Goal: Task Accomplishment & Management: Manage account settings

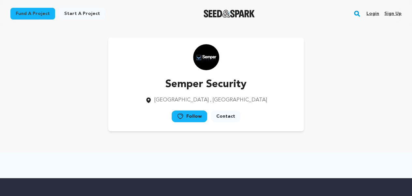
click at [222, 114] on link "Contact" at bounding box center [225, 117] width 29 height 12
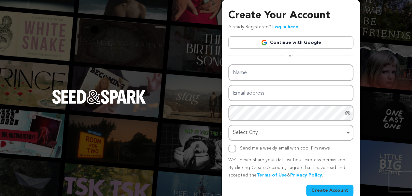
click at [309, 41] on link "Continue with Google" at bounding box center [290, 42] width 125 height 12
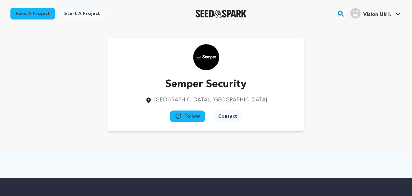
click at [376, 14] on span "Vision Uk I." at bounding box center [377, 14] width 28 height 5
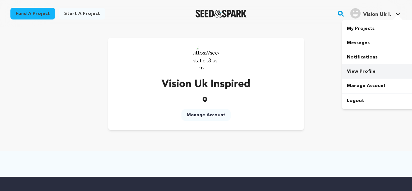
click at [366, 67] on link "View Profile" at bounding box center [377, 71] width 73 height 14
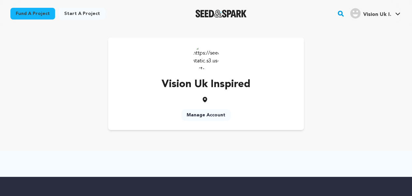
click at [211, 116] on link "Manage Account" at bounding box center [205, 115] width 49 height 12
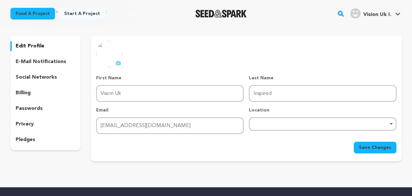
scroll to position [33, 0]
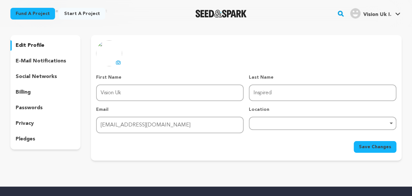
click at [118, 62] on icon at bounding box center [118, 62] width 5 height 5
click at [285, 126] on div "Remove item" at bounding box center [322, 123] width 147 height 13
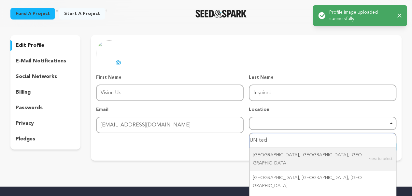
drag, startPoint x: 254, startPoint y: 138, endPoint x: 285, endPoint y: 140, distance: 31.3
click at [285, 140] on input "UNIted" at bounding box center [322, 140] width 146 height 15
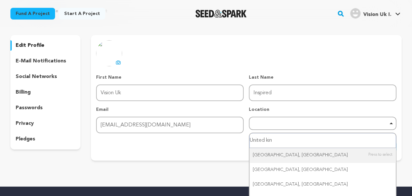
type input "United kin"
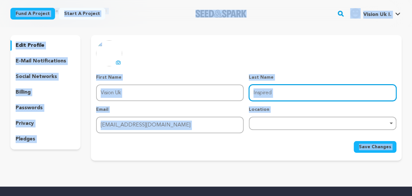
click at [282, 95] on input "Inspired" at bounding box center [322, 93] width 147 height 17
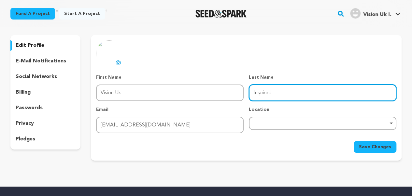
click at [282, 95] on input "Inspired" at bounding box center [322, 93] width 147 height 17
paste input "birmingham"
click at [269, 97] on input "birmingham" at bounding box center [322, 93] width 147 height 17
click at [298, 91] on input "[GEOGRAPHIC_DATA]" at bounding box center [322, 93] width 147 height 17
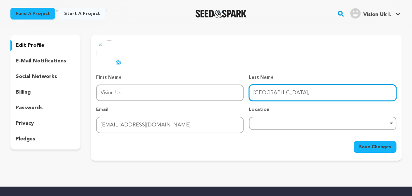
type input "Birmingham, u"
drag, startPoint x: 295, startPoint y: 93, endPoint x: 210, endPoint y: 93, distance: 85.3
click at [210, 93] on div "First Name First Name Vision Uk Last Name Last Name Birmingham, u Email Email i…" at bounding box center [246, 103] width 300 height 59
click at [268, 125] on div "Remove item" at bounding box center [322, 123] width 147 height 13
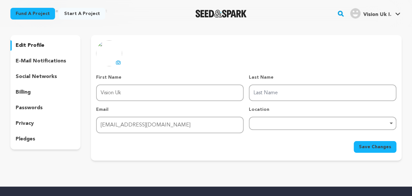
paste input "Birmingham, u"
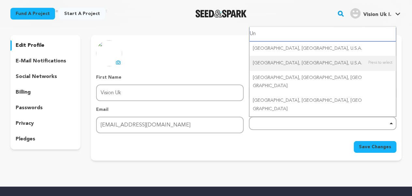
type input "U"
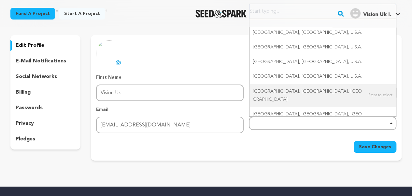
paste input "Birmingham, u"
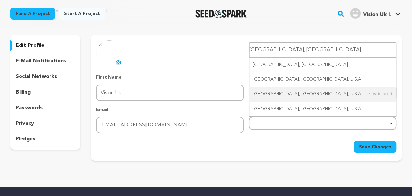
type input "Birmingham, uk"
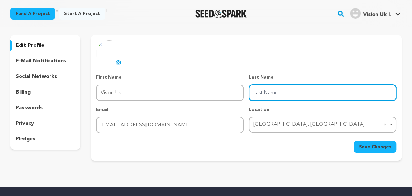
click at [274, 91] on input "Last Name" at bounding box center [322, 93] width 147 height 17
click at [275, 91] on input "Last Name" at bounding box center [322, 93] width 147 height 17
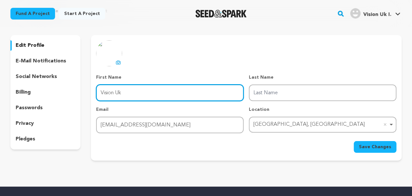
drag, startPoint x: 152, startPoint y: 93, endPoint x: 2, endPoint y: 82, distance: 150.1
click at [0, 82] on div "Return to Profile Manage Account edit profile e-mail notifications social netwo…" at bounding box center [206, 86] width 412 height 182
paste input "Inspired Vision UK"
drag, startPoint x: 121, startPoint y: 89, endPoint x: 182, endPoint y: 89, distance: 60.2
click at [182, 89] on input "Inspired Vision UK" at bounding box center [169, 93] width 147 height 17
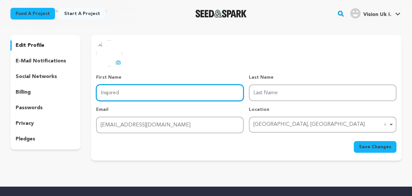
type input "Inspired"
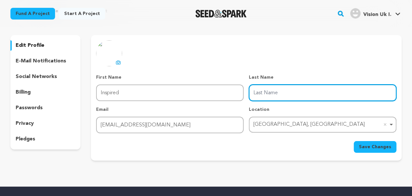
click at [277, 94] on input "Last Name" at bounding box center [322, 93] width 147 height 17
click at [278, 93] on input "Last Name" at bounding box center [322, 93] width 147 height 17
paste input "Vision UK"
type input "Vision UK"
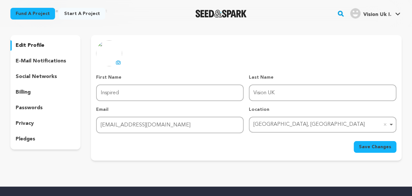
click at [243, 157] on div "uploading spinner upload profile image First Name First Name Inspired Last Name…" at bounding box center [246, 98] width 310 height 126
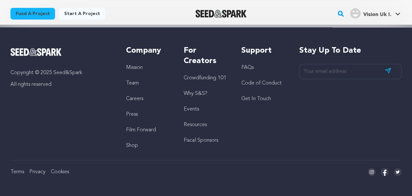
scroll to position [64, 0]
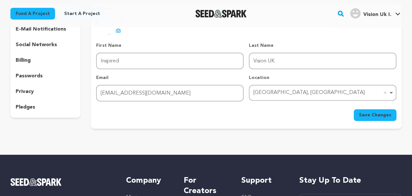
click at [369, 114] on span "Save Changes" at bounding box center [375, 115] width 32 height 7
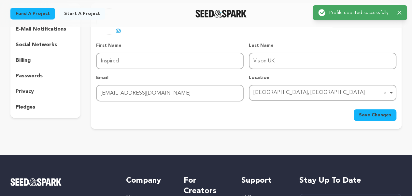
scroll to position [0, 0]
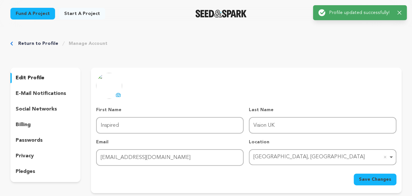
click at [37, 110] on p "social networks" at bounding box center [36, 109] width 41 height 8
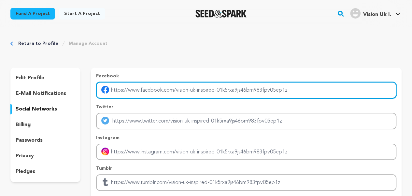
click at [138, 96] on input "Enter facebook profile link" at bounding box center [246, 90] width 300 height 17
paste input "https://www.facebook.com/inspiredvisionuk"
type input "https://www.facebook.com/inspiredvisionuk"
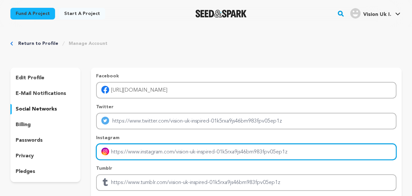
paste input "https://www.instagram.com/inspiredvisionuk/"
type input "https://www.instagram.com/inspiredvisionuk/"
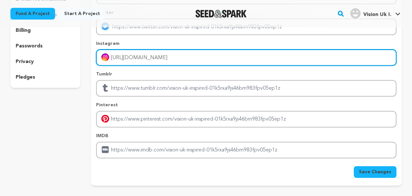
scroll to position [98, 0]
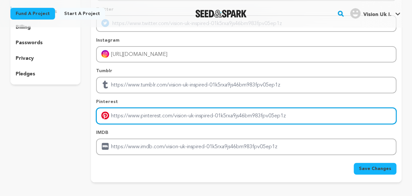
click at [143, 118] on input "Enter pinterest profile link" at bounding box center [246, 116] width 300 height 17
paste input "https://inspiredvisionuk.com/"
type input "https://inspiredvisionuk.com/"
drag, startPoint x: 185, startPoint y: 114, endPoint x: 85, endPoint y: 120, distance: 100.4
click at [85, 120] on div "edit profile e-mail notifications social networks billing passwords privacy ple…" at bounding box center [205, 76] width 391 height 212
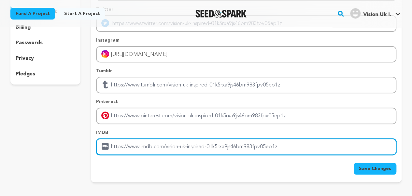
click at [144, 141] on input "Enter IMDB profile link" at bounding box center [246, 147] width 300 height 17
paste input "https://inspiredvisionuk.com/"
type input "https://inspiredvisionuk.com/"
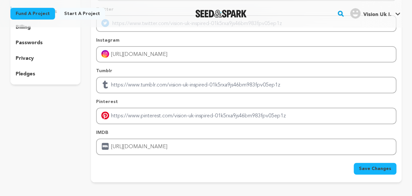
click at [366, 169] on span "Save Changes" at bounding box center [375, 169] width 32 height 7
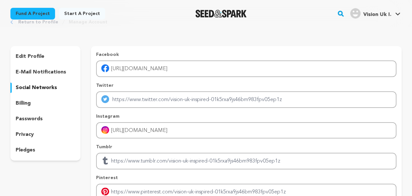
scroll to position [0, 0]
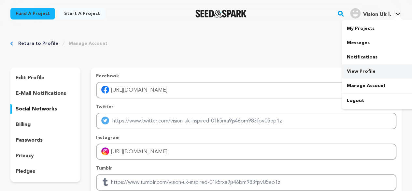
click at [362, 73] on link "View Profile" at bounding box center [377, 71] width 73 height 14
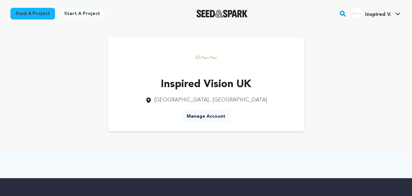
click at [387, 13] on span "Inspired V." at bounding box center [378, 14] width 26 height 5
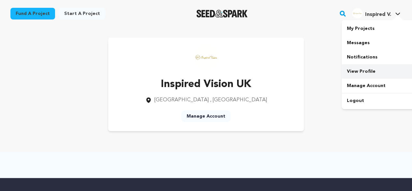
click at [360, 70] on link "View Profile" at bounding box center [377, 71] width 73 height 14
